Goal: Transaction & Acquisition: Purchase product/service

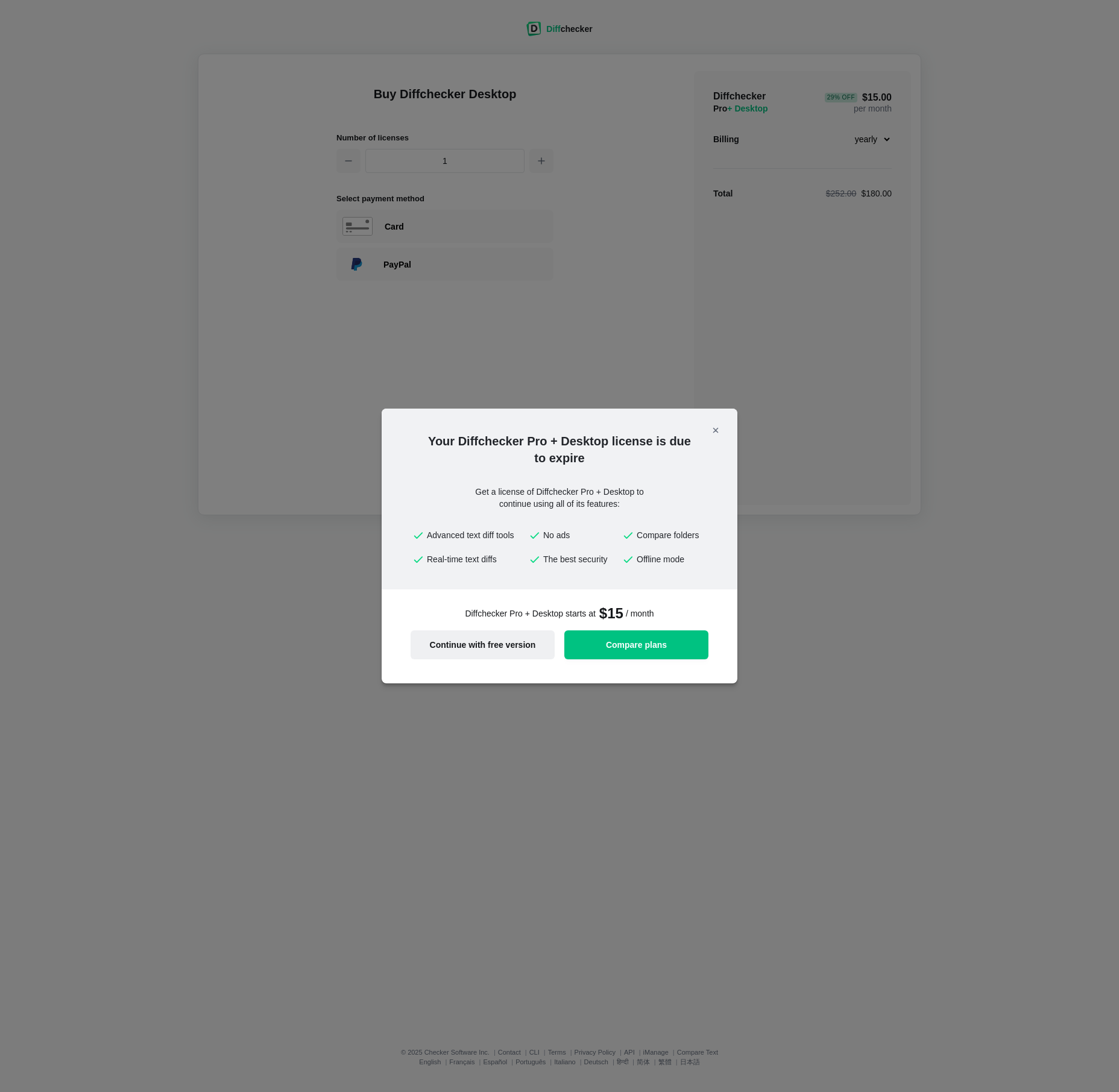
click at [496, 651] on button "Continue with free version" at bounding box center [482, 644] width 144 height 29
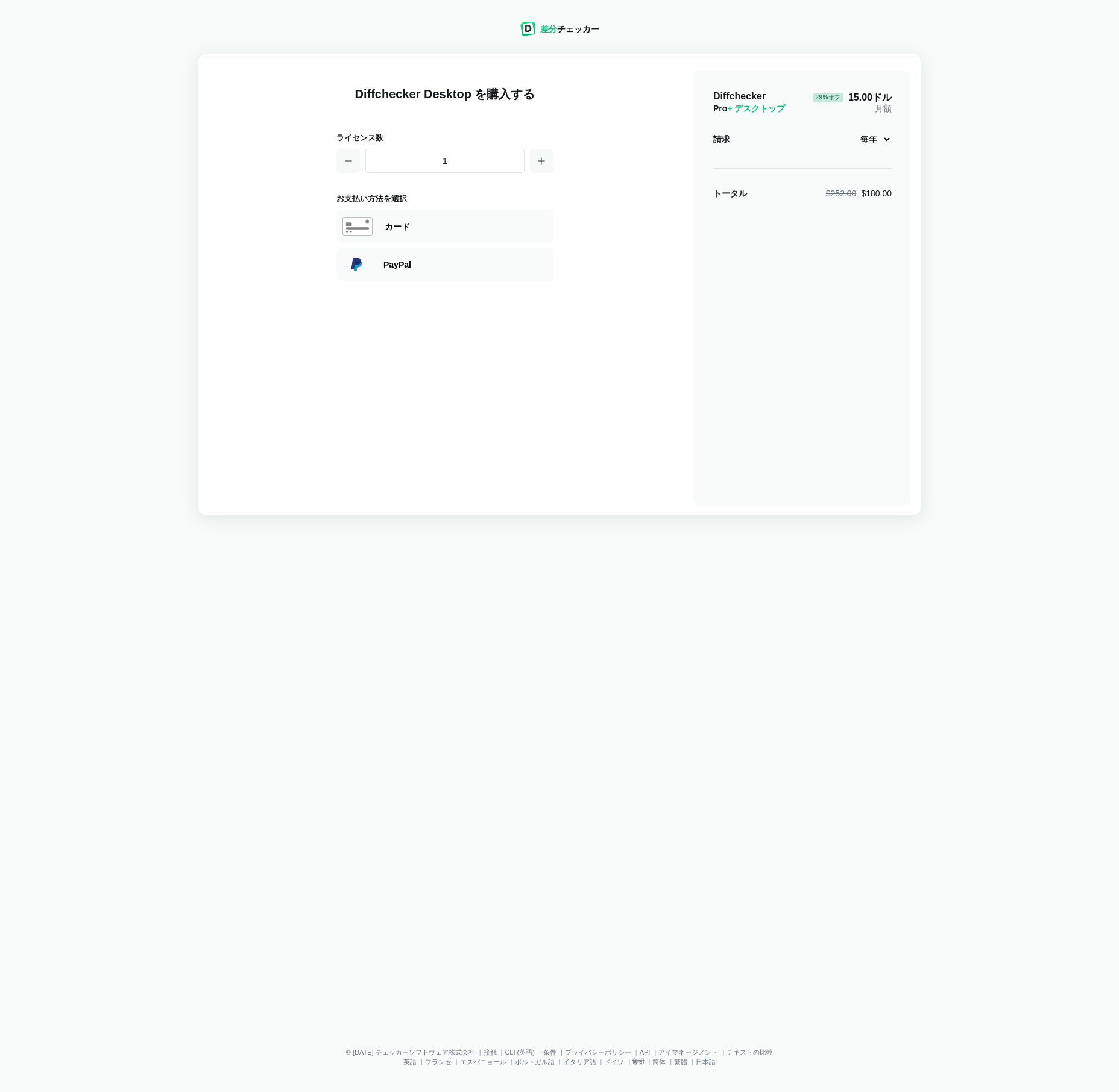
click at [747, 111] on span "+ デスクトップ" at bounding box center [756, 108] width 58 height 10
click at [880, 143] on select "マンスリー 毎年" at bounding box center [859, 139] width 64 height 20
select select "desktop-monthly-21"
click at [827, 129] on select "マンスリー 毎年" at bounding box center [859, 139] width 64 height 20
click at [873, 142] on select "マンスリー 毎年" at bounding box center [859, 139] width 64 height 20
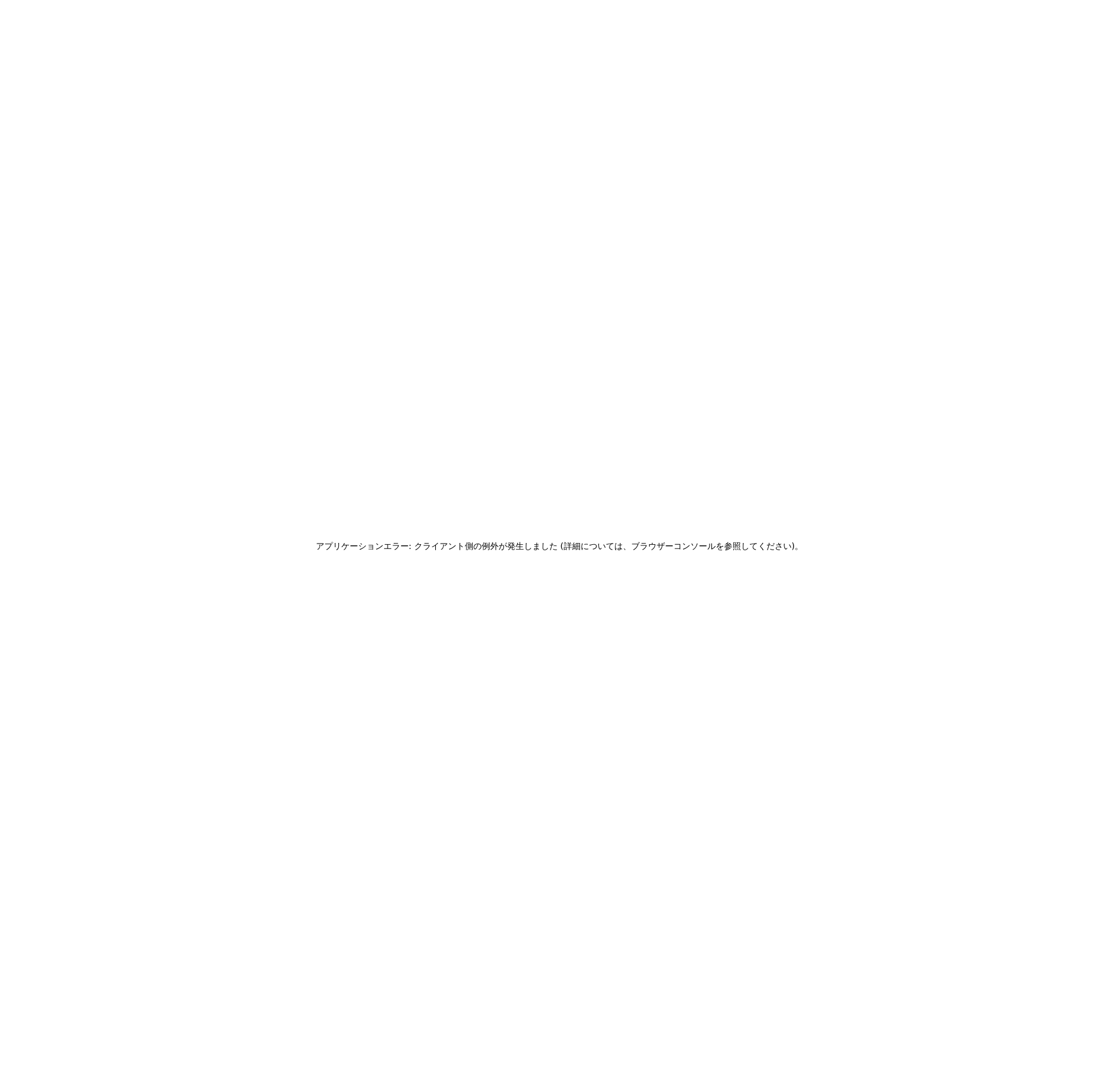
click at [402, 358] on div "アプリケーションエラー: クライアント側の例外が発生しました (詳細については、ブラウザーコンソールを参照してください)。" at bounding box center [560, 546] width 1119 height 1092
click at [283, 55] on div "アプリケーションエラー: クライアント側の例外が発生しました (詳細については、ブラウザーコンソールを参照してください)。" at bounding box center [560, 546] width 1119 height 1092
